Goal: Go to known website: Go to known website

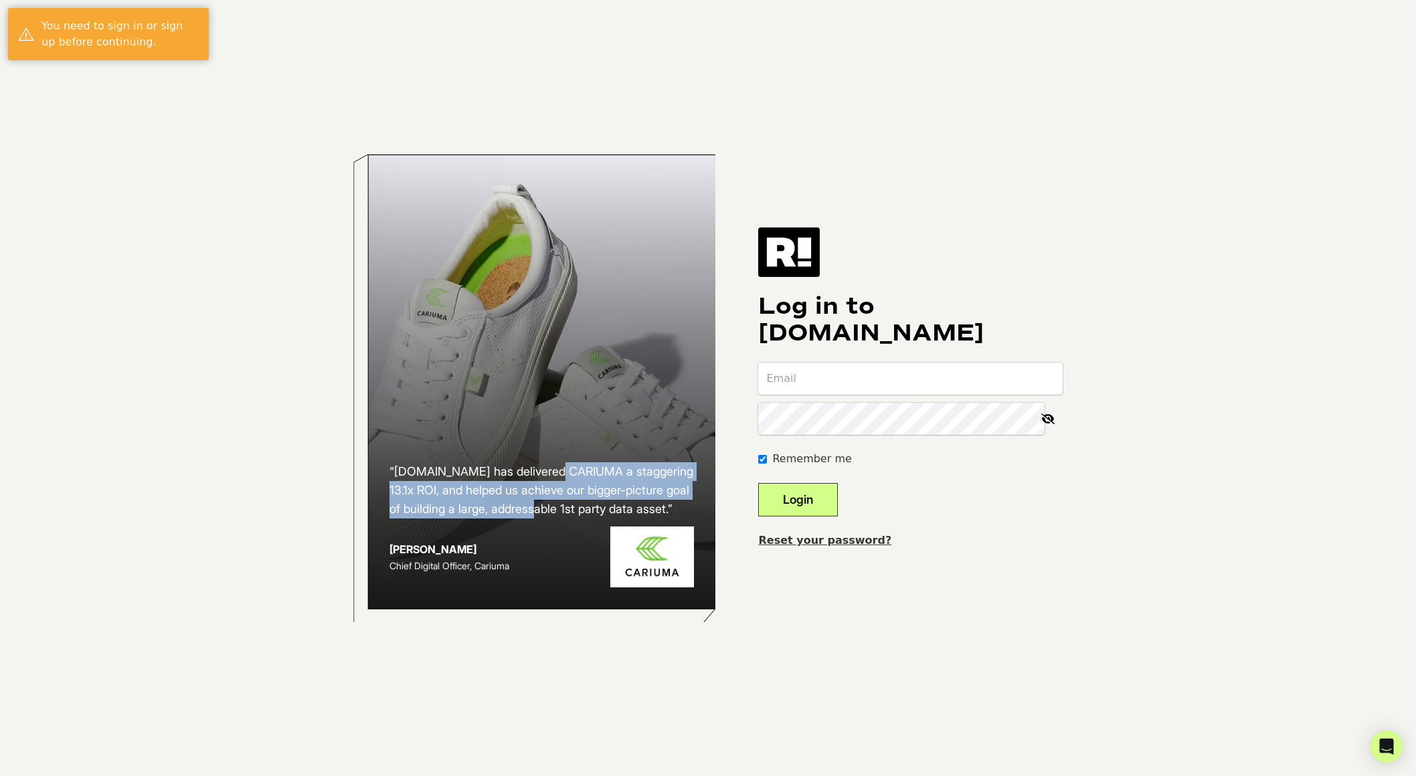
drag, startPoint x: 464, startPoint y: 492, endPoint x: 460, endPoint y: 520, distance: 28.4
click at [460, 518] on h2 "“[DOMAIN_NAME] has delivered CARIUMA a staggering 13.1x ROI, and helped us achi…" at bounding box center [541, 490] width 305 height 56
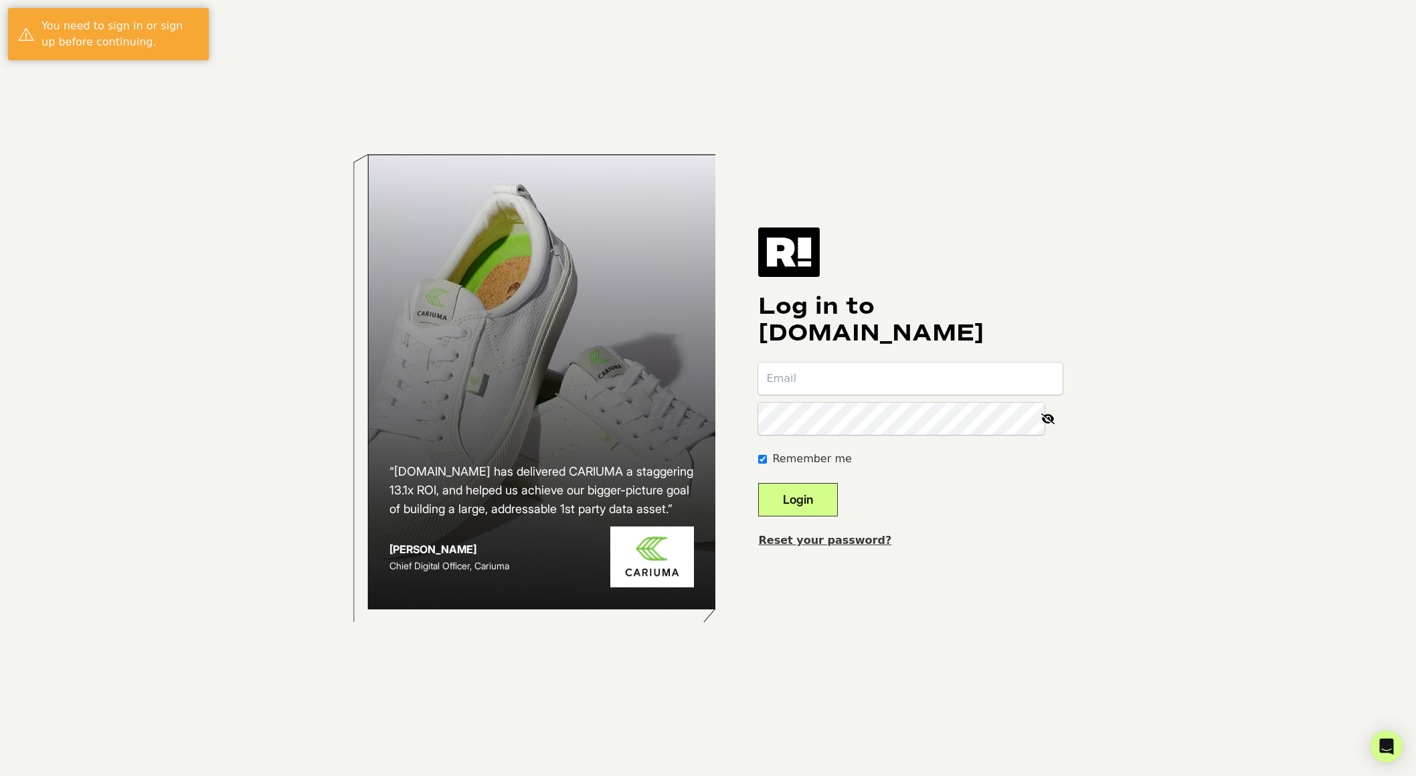
click at [498, 516] on h2 "“[DOMAIN_NAME] has delivered CARIUMA a staggering 13.1x ROI, and helped us achi…" at bounding box center [541, 490] width 305 height 56
click at [497, 516] on h2 "“[DOMAIN_NAME] has delivered CARIUMA a staggering 13.1x ROI, and helped us achi…" at bounding box center [541, 490] width 305 height 56
click at [496, 516] on h2 "“[DOMAIN_NAME] has delivered CARIUMA a staggering 13.1x ROI, and helped us achi…" at bounding box center [541, 490] width 305 height 56
click at [496, 516] on h2 "“Retention.com has delivered CARIUMA a staggering 13.1x ROI, and helped us achi…" at bounding box center [541, 490] width 305 height 56
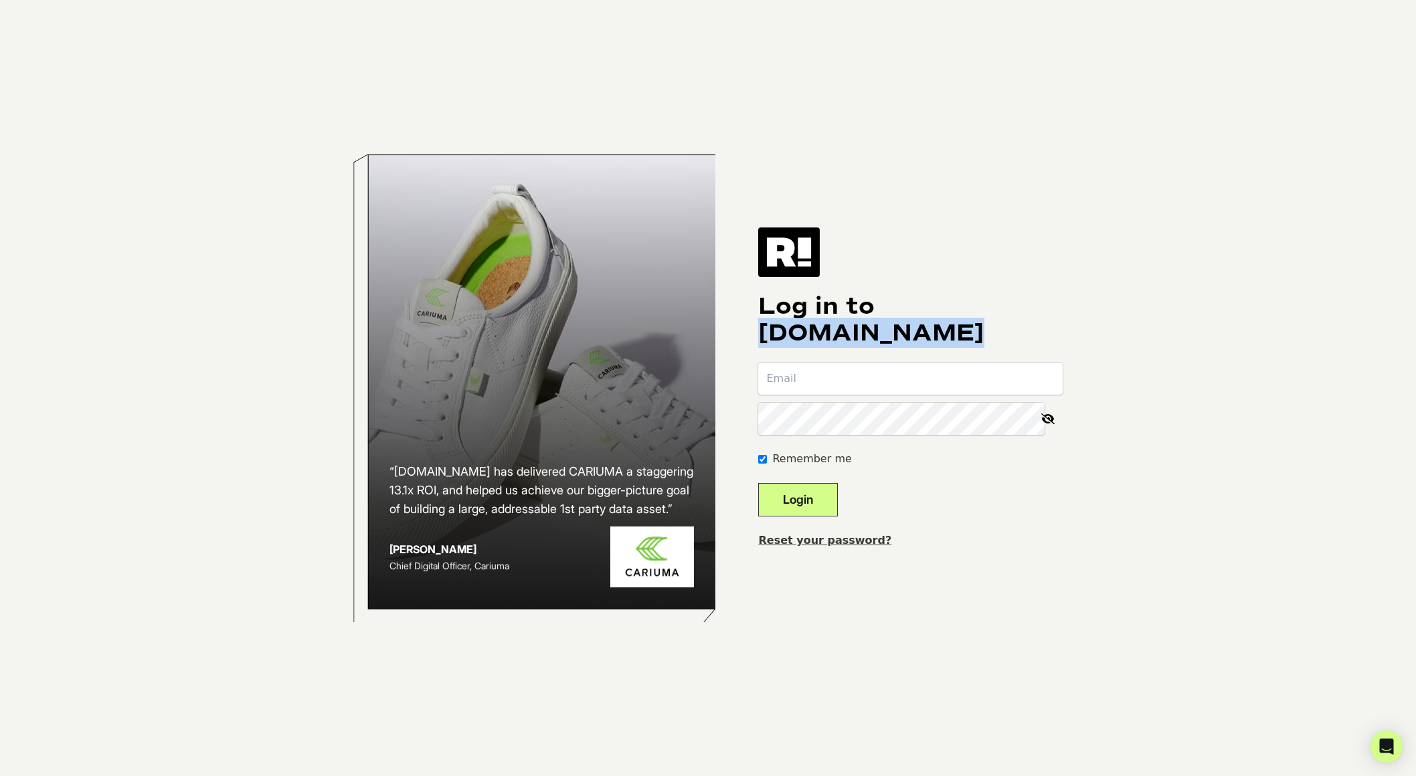
drag, startPoint x: 787, startPoint y: 332, endPoint x: 865, endPoint y: 292, distance: 88.0
click at [979, 328] on h1 "Log in to Retention.com" at bounding box center [910, 320] width 304 height 54
copy h1 "[DOMAIN_NAME]"
